Goal: Information Seeking & Learning: Learn about a topic

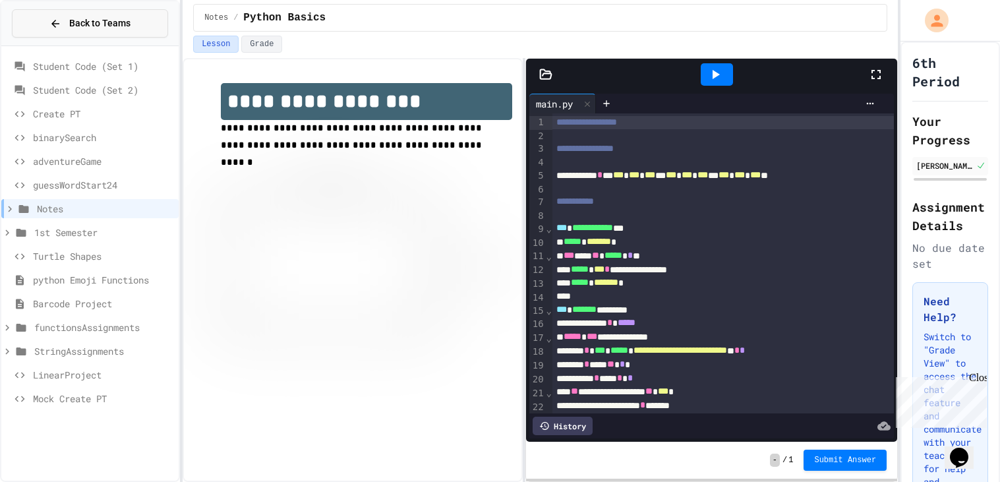
click at [137, 26] on button "Back to Teams" at bounding box center [90, 23] width 156 height 28
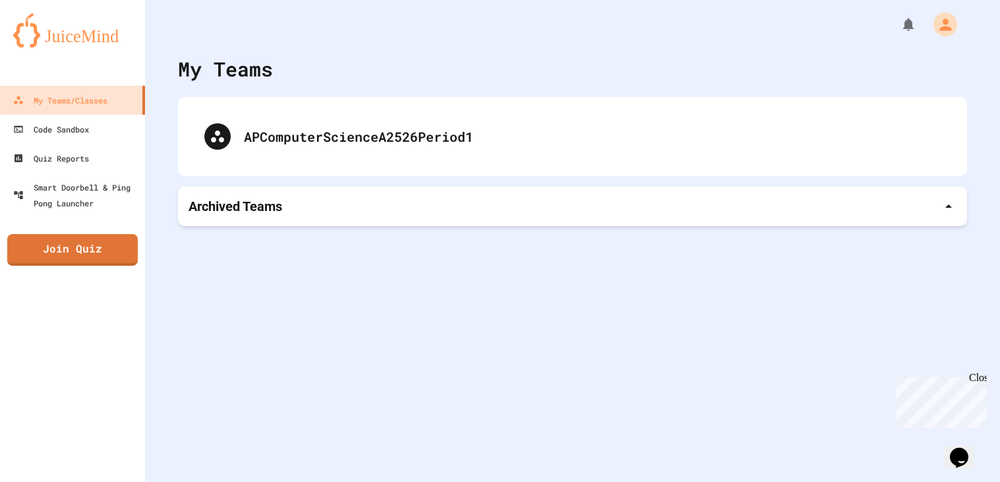
click at [318, 106] on div "APComputerScienceA2526Period1" at bounding box center [572, 136] width 789 height 79
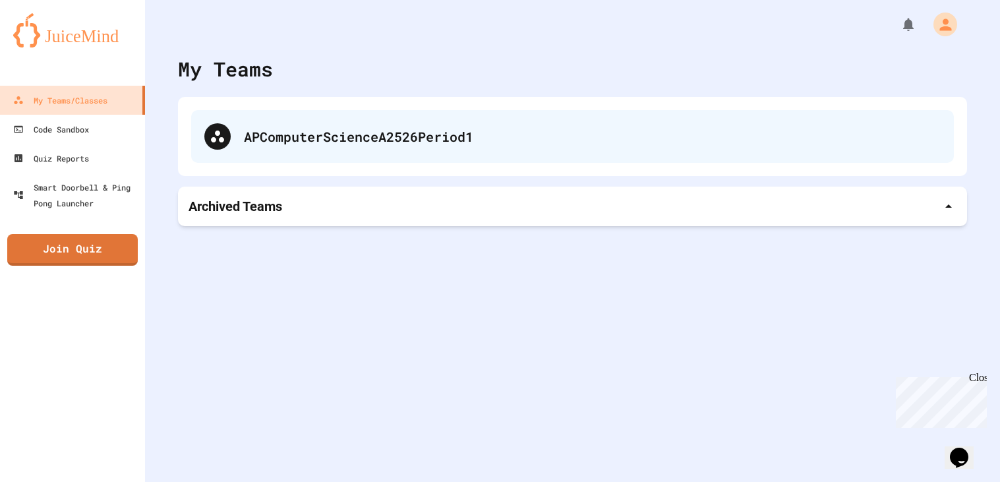
click at [302, 143] on div "APComputerScienceA2526Period1" at bounding box center [592, 137] width 697 height 20
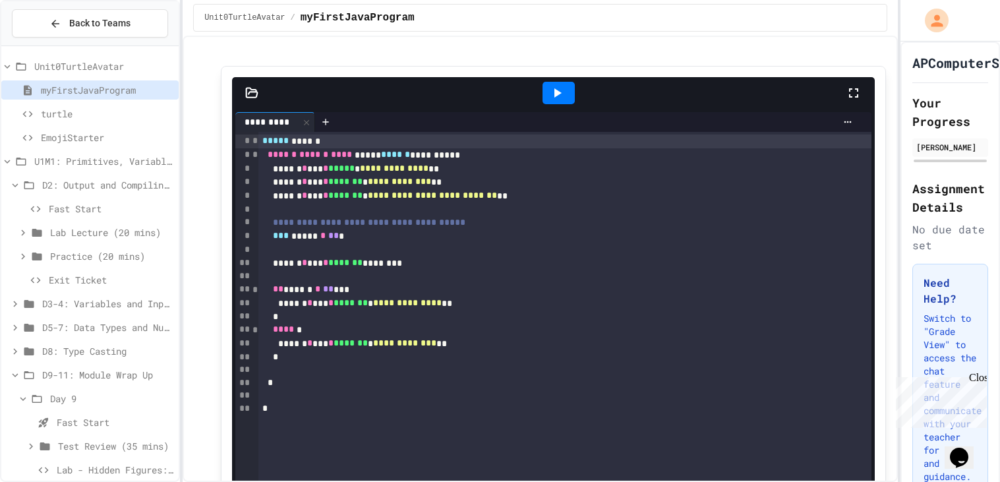
scroll to position [12, 0]
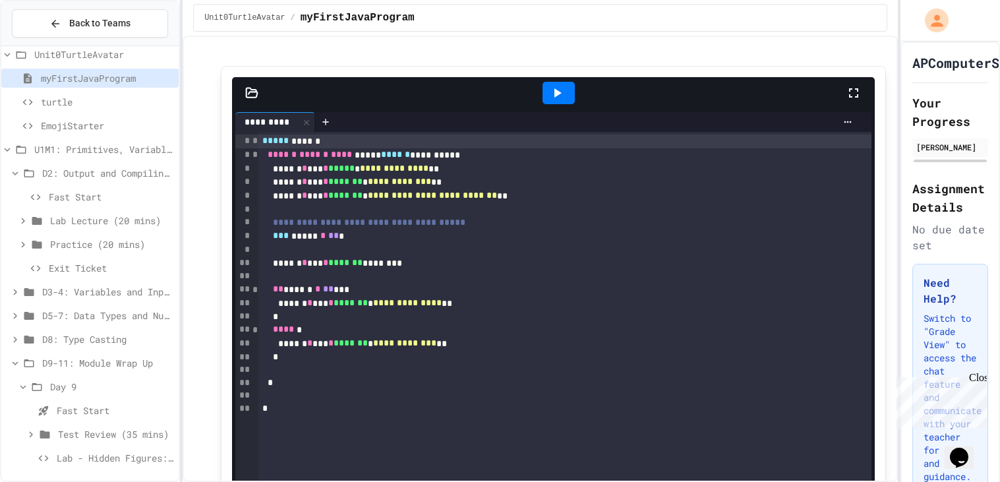
click at [71, 456] on span "Lab - Hidden Figures: Launch Weight Calculator" at bounding box center [115, 458] width 117 height 14
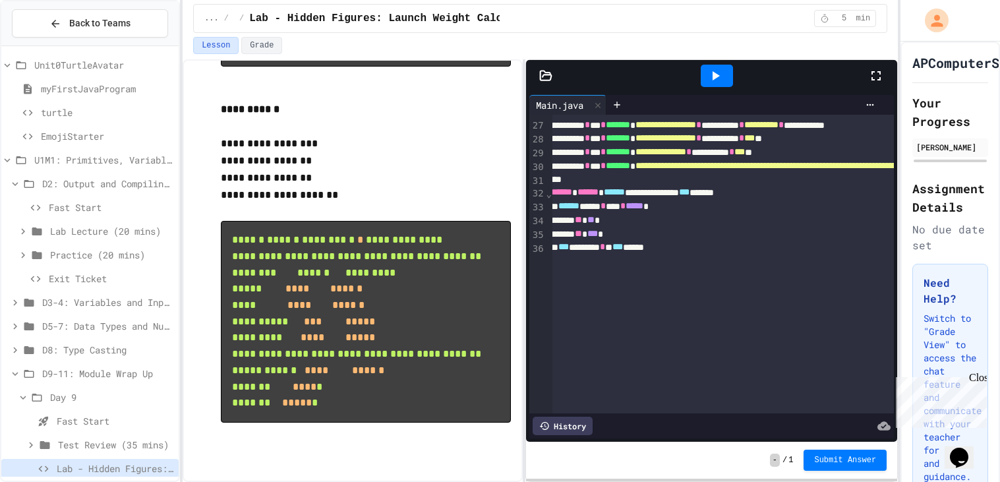
scroll to position [362, 13]
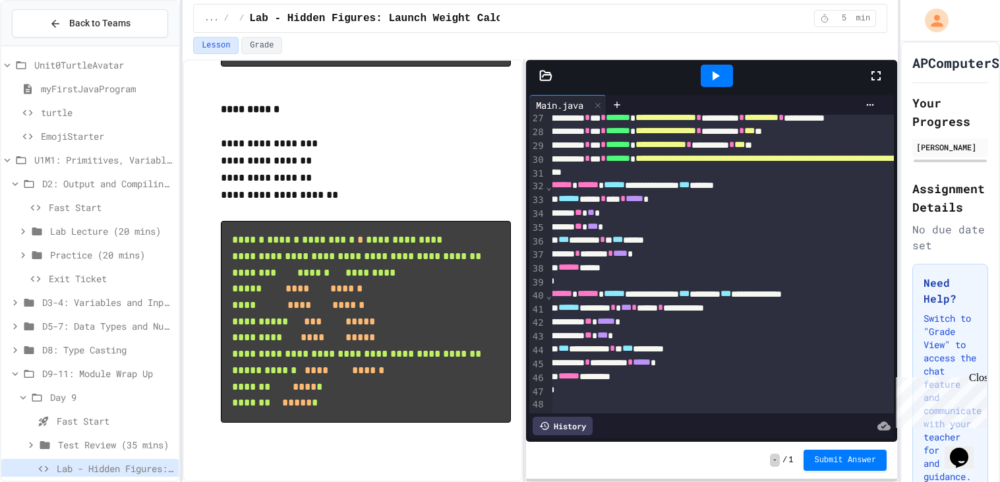
click at [717, 88] on div at bounding box center [716, 76] width 45 height 36
click at [722, 78] on icon at bounding box center [715, 76] width 16 height 16
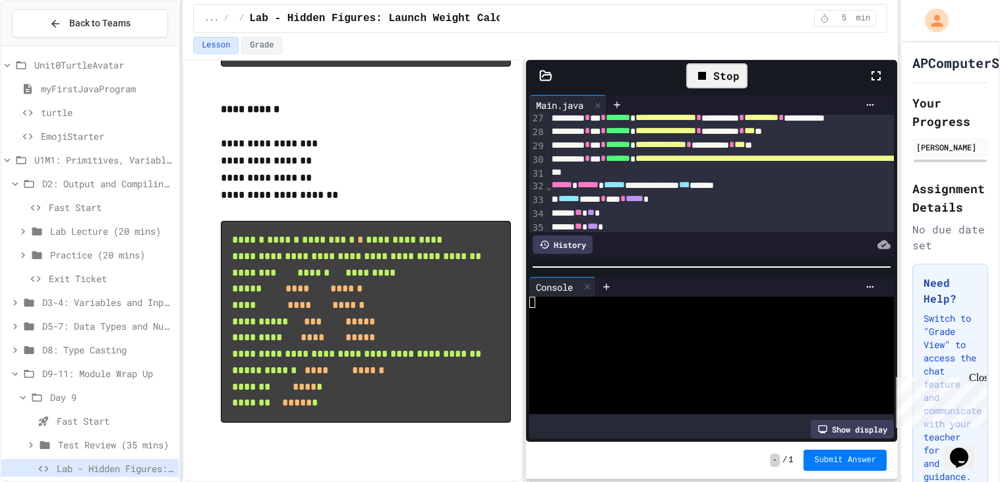
click at [695, 300] on div at bounding box center [704, 303] width 350 height 12
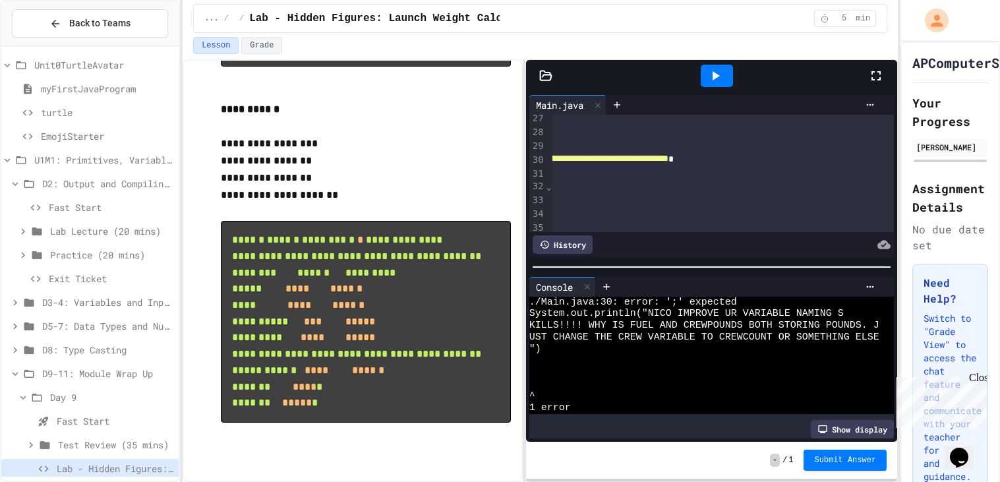
scroll to position [362, 654]
click at [500, 161] on span "**********" at bounding box center [247, 158] width 506 height 9
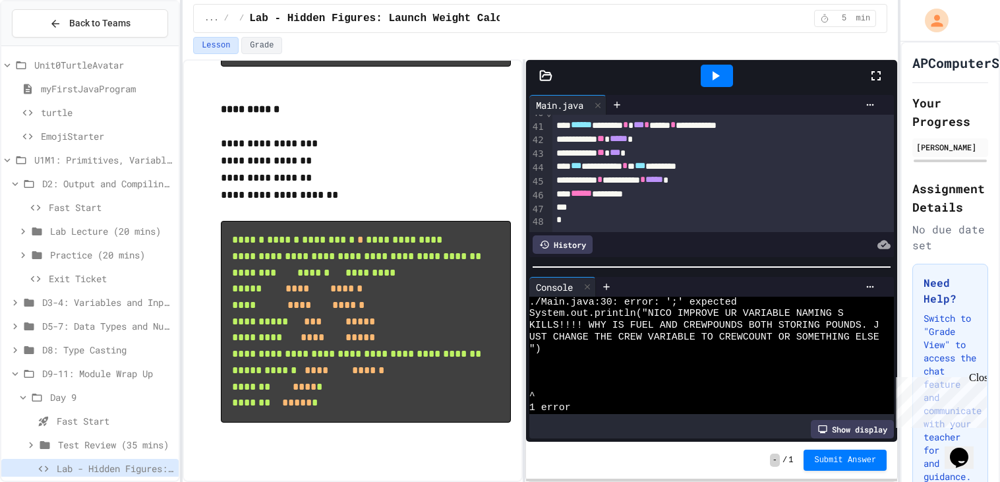
click at [726, 83] on div at bounding box center [717, 76] width 32 height 22
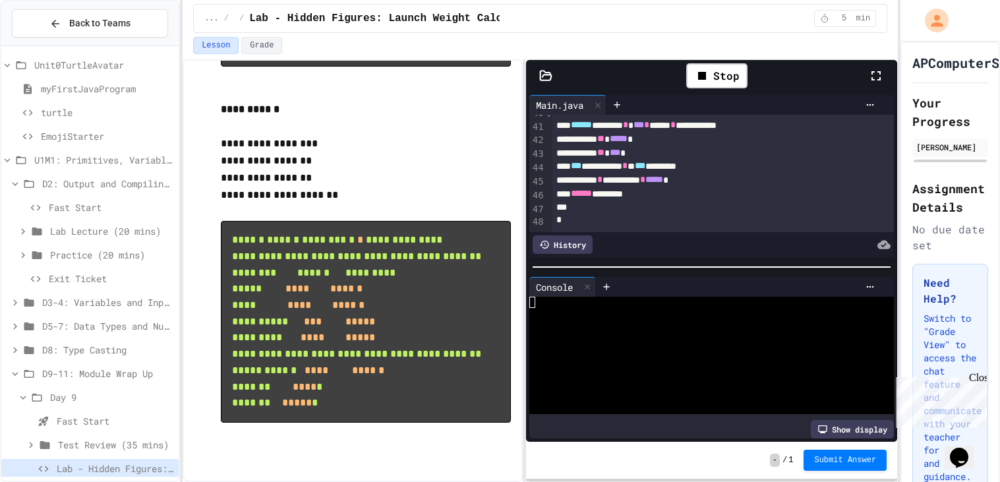
click at [658, 397] on div at bounding box center [704, 396] width 350 height 12
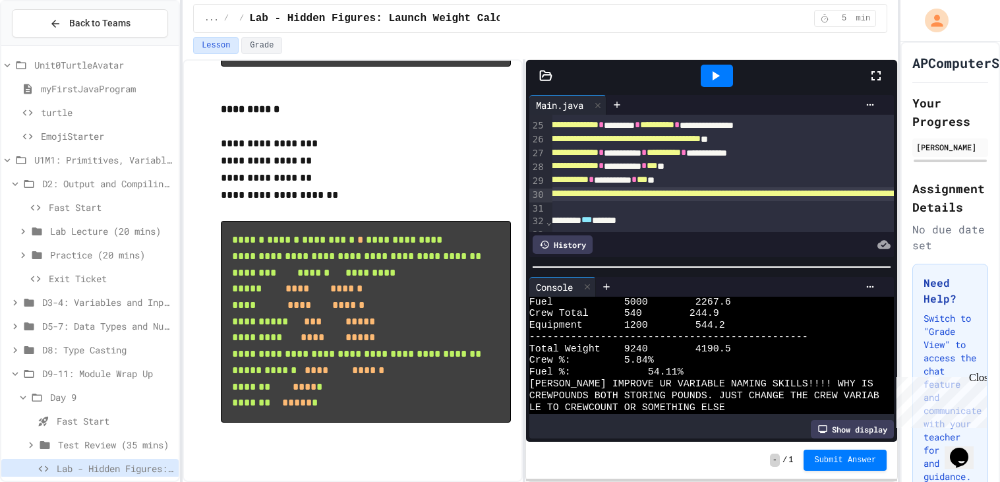
scroll to position [326, 111]
click at [588, 182] on span "**********" at bounding box center [562, 179] width 51 height 9
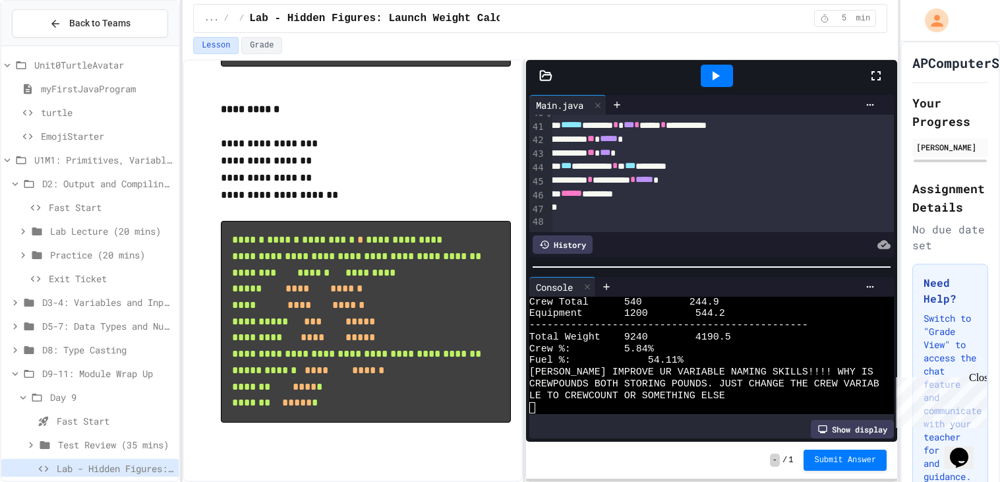
scroll to position [105, 0]
